Goal: Book appointment/travel/reservation

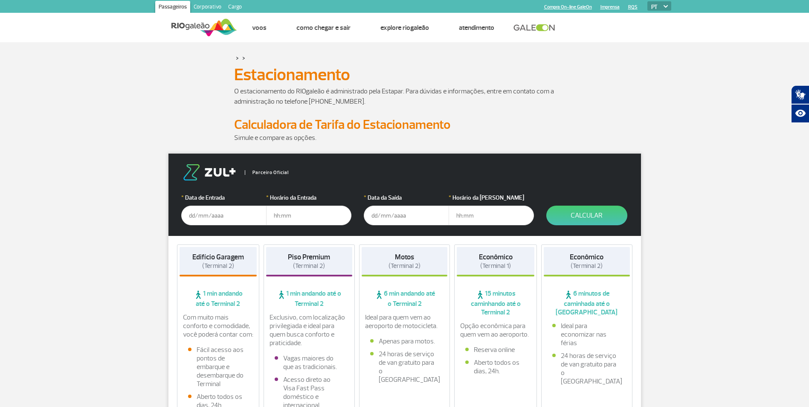
click at [240, 211] on input "text" at bounding box center [223, 215] width 85 height 20
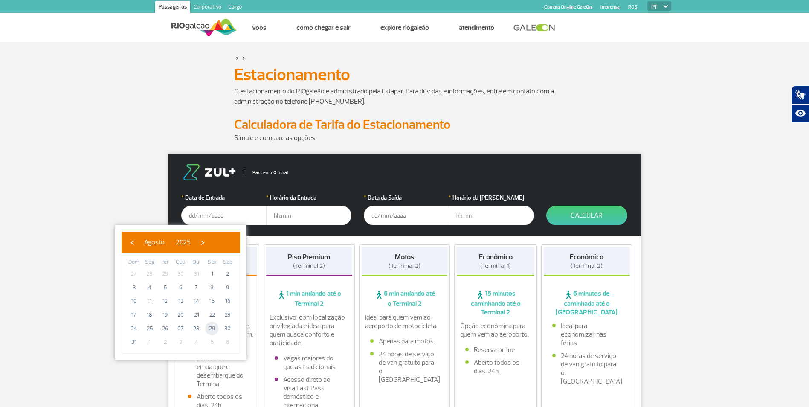
click at [210, 329] on span "29" at bounding box center [212, 328] width 14 height 14
type input "[DATE]"
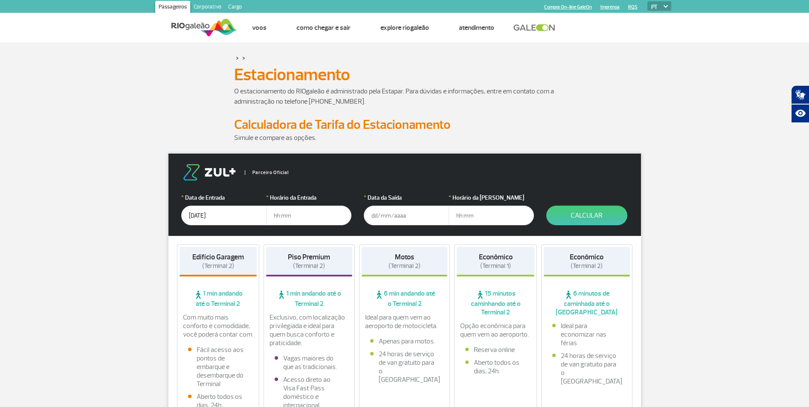
click at [292, 219] on input "text" at bounding box center [308, 215] width 85 height 20
type input "17:00"
click at [371, 214] on input "text" at bounding box center [406, 215] width 85 height 20
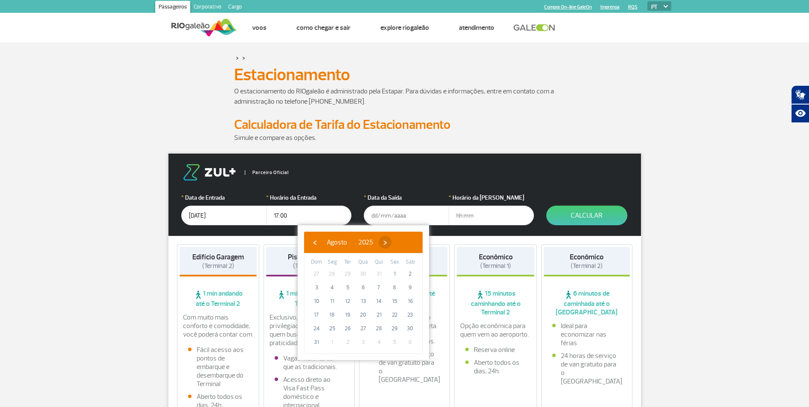
click at [391, 243] on span "›" at bounding box center [385, 242] width 13 height 13
click at [348, 286] on span "9" at bounding box center [348, 287] width 14 height 14
type input "[DATE]"
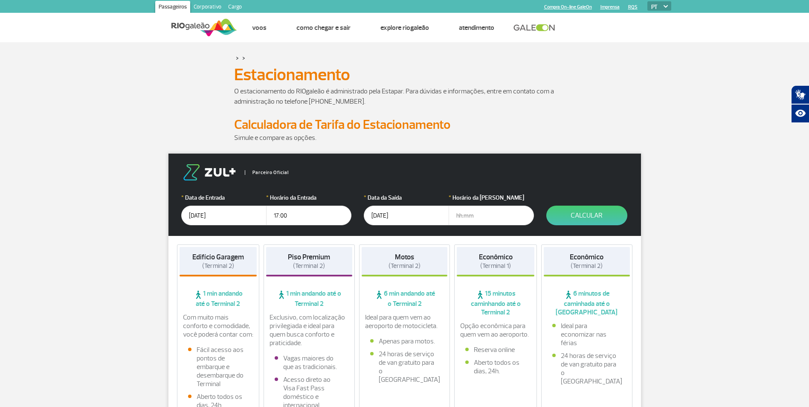
click at [457, 216] on input "text" at bounding box center [490, 215] width 85 height 20
type input "08:00"
click at [593, 213] on button "Calcular" at bounding box center [586, 215] width 81 height 20
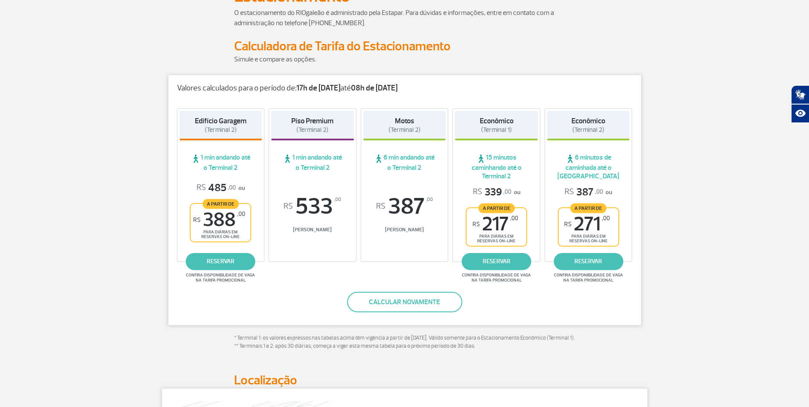
scroll to position [85, 0]
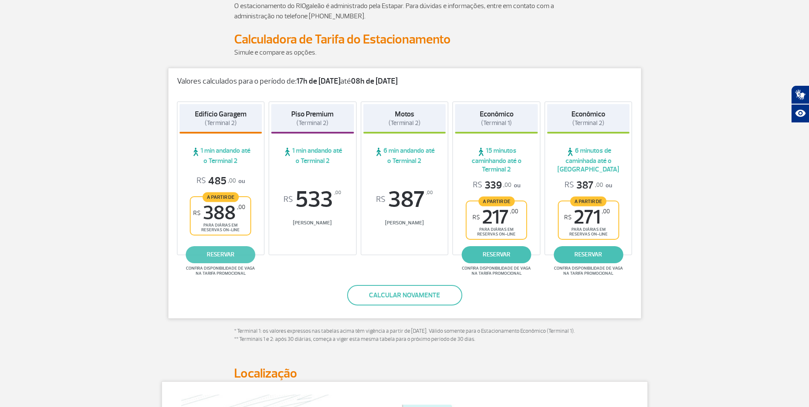
click at [228, 257] on link "reservar" at bounding box center [220, 254] width 69 height 17
